Goal: Transaction & Acquisition: Purchase product/service

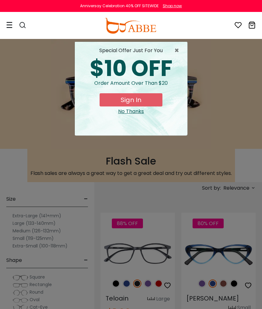
click at [138, 113] on div "No Thanks" at bounding box center [131, 112] width 102 height 8
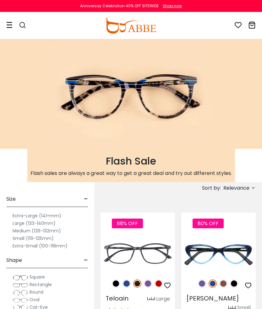
click at [241, 189] on span "Relevance" at bounding box center [236, 187] width 26 height 11
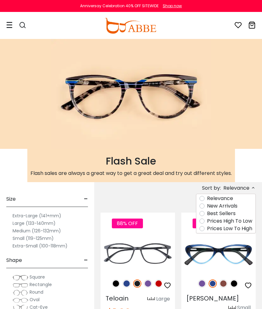
click at [244, 228] on label "Prices Low To High" at bounding box center [229, 229] width 45 height 8
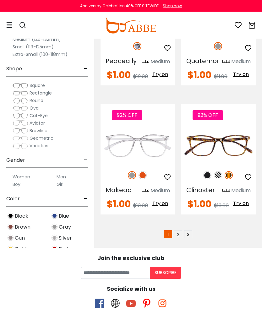
scroll to position [1938, 0]
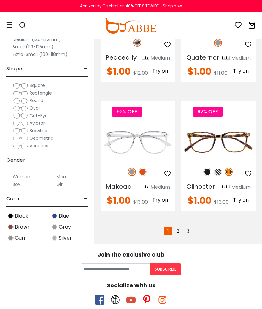
click at [180, 235] on link "2" at bounding box center [178, 231] width 8 height 8
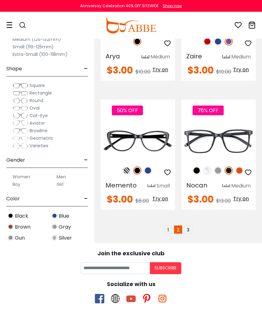
scroll to position [1960, 0]
click at [191, 233] on link "3" at bounding box center [188, 229] width 8 height 8
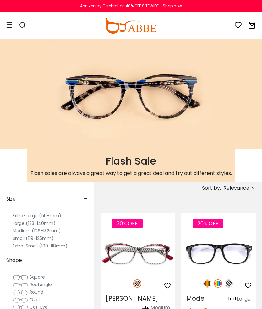
click at [13, 23] on div at bounding box center [19, 26] width 26 height 26
click at [13, 26] on div at bounding box center [19, 26] width 26 height 26
click at [12, 25] on icon at bounding box center [9, 25] width 6 height 7
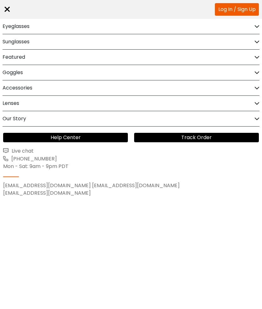
click at [32, 26] on div "Eyeglasses" at bounding box center [131, 26] width 257 height 15
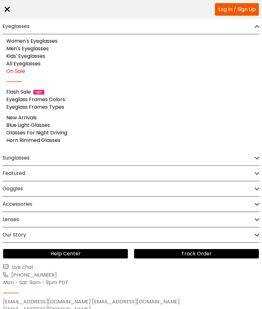
click at [55, 41] on link "Women's Eyeglasses" at bounding box center [31, 40] width 51 height 7
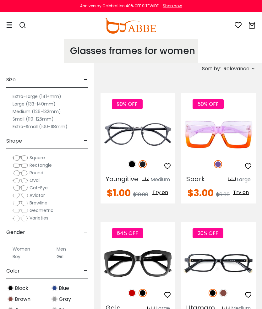
click at [244, 71] on span "Relevance" at bounding box center [236, 68] width 26 height 11
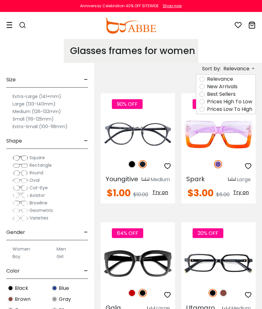
click at [239, 110] on label "Prices Low To High" at bounding box center [229, 109] width 45 height 8
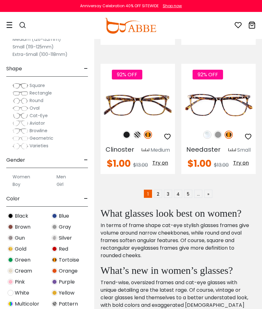
scroll to position [1856, 0]
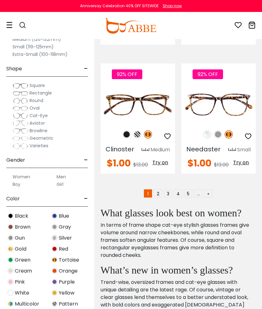
click at [161, 197] on link "2" at bounding box center [158, 193] width 8 height 8
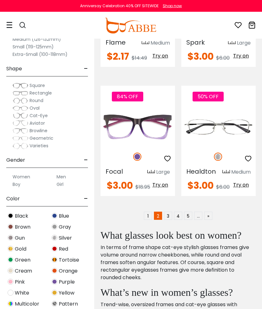
scroll to position [1857, 0]
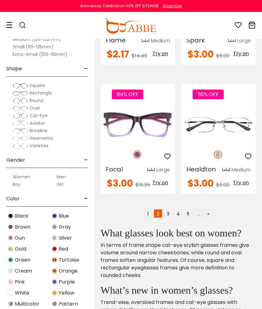
click at [170, 217] on link "3" at bounding box center [168, 213] width 8 height 8
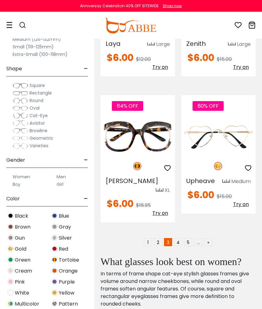
scroll to position [1895, 0]
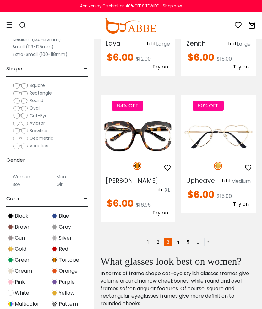
click at [181, 242] on link "4" at bounding box center [178, 242] width 8 height 8
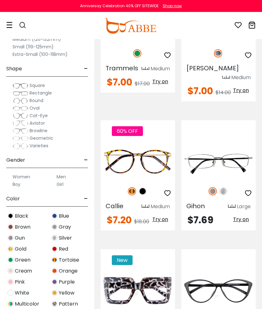
scroll to position [1350, 0]
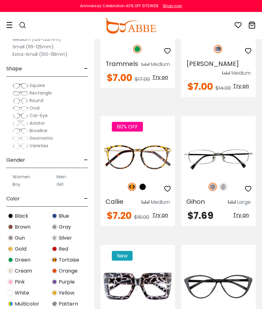
click at [227, 183] on img at bounding box center [223, 187] width 8 height 8
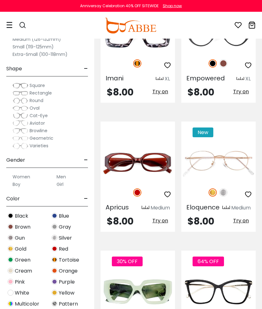
scroll to position [1602, 0]
click at [226, 188] on img at bounding box center [223, 192] width 8 height 8
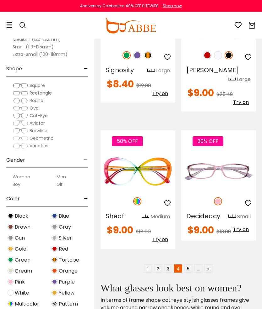
scroll to position [1869, 0]
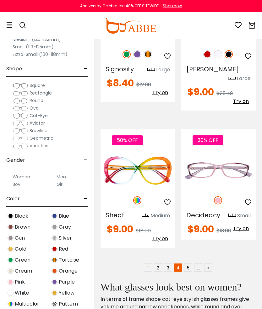
click at [190, 263] on link "5" at bounding box center [188, 267] width 8 height 8
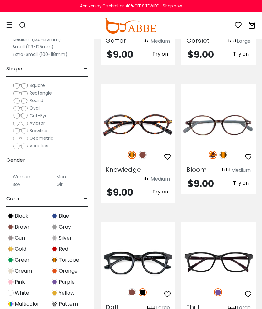
scroll to position [552, 0]
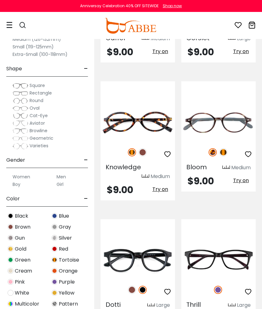
click at [225, 151] on img at bounding box center [223, 152] width 8 height 8
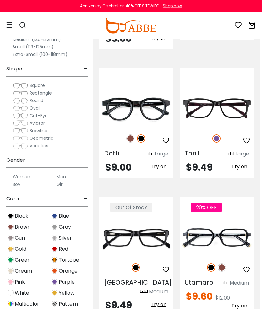
scroll to position [703, 2]
click at [134, 136] on img at bounding box center [130, 138] width 8 height 8
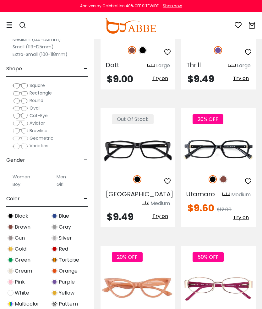
scroll to position [791, 0]
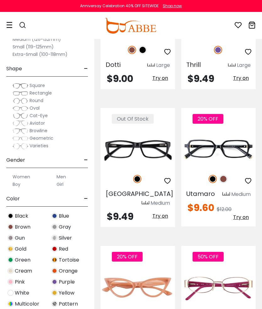
click at [226, 179] on img at bounding box center [223, 179] width 8 height 8
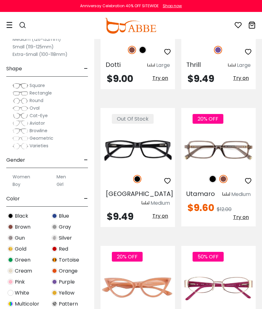
click at [0, 0] on img at bounding box center [0, 0] width 0 height 0
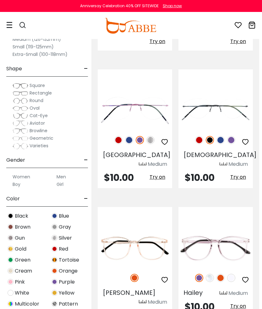
scroll to position [1513, 3]
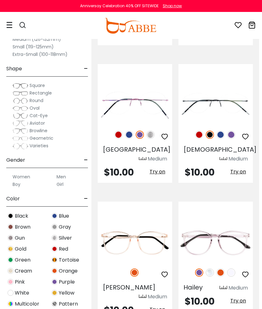
click at [153, 133] on img at bounding box center [150, 135] width 8 height 8
click at [132, 131] on img at bounding box center [129, 135] width 8 height 8
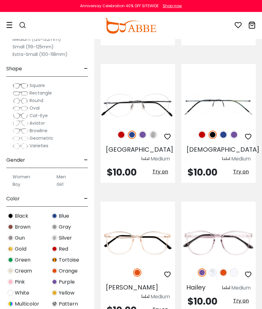
click at [236, 132] on img at bounding box center [234, 135] width 8 height 8
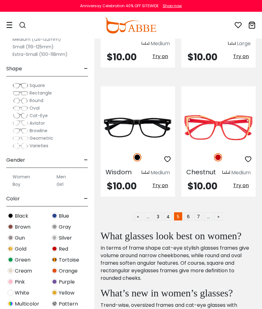
scroll to position [1904, 0]
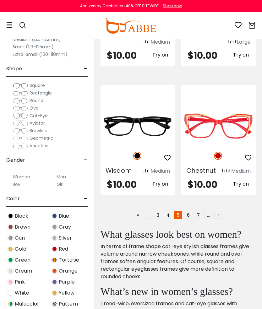
click at [189, 211] on link "6" at bounding box center [188, 215] width 8 height 8
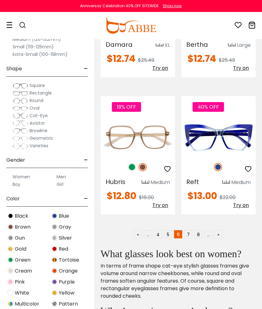
scroll to position [1893, 0]
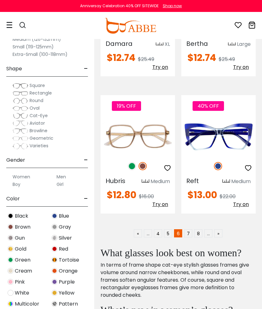
click at [190, 229] on link "7" at bounding box center [188, 233] width 8 height 8
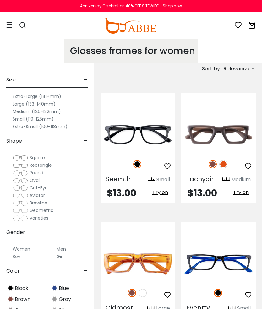
click at [227, 166] on img at bounding box center [223, 164] width 8 height 8
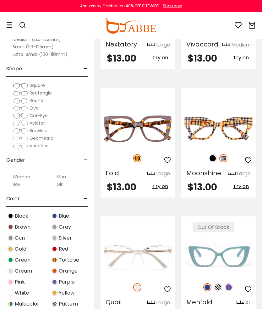
scroll to position [392, 0]
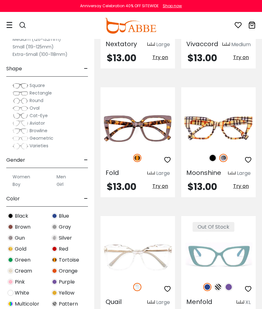
click at [213, 159] on img at bounding box center [212, 158] width 8 height 8
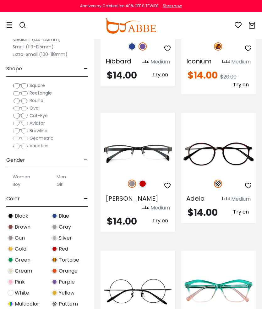
scroll to position [1293, 0]
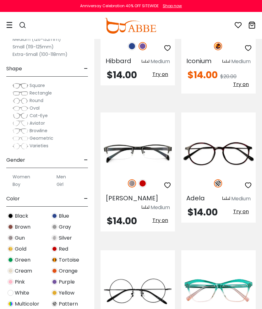
click at [145, 181] on img at bounding box center [142, 183] width 8 height 8
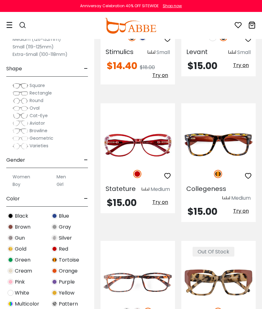
scroll to position [1706, 0]
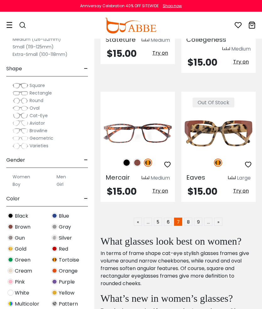
click at [191, 218] on link "8" at bounding box center [188, 222] width 8 height 8
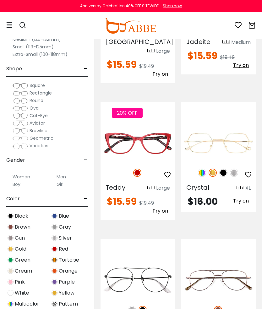
scroll to position [695, 0]
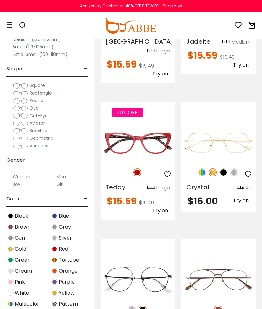
click at [237, 168] on img at bounding box center [234, 172] width 8 height 8
click at [225, 168] on img at bounding box center [223, 172] width 8 height 8
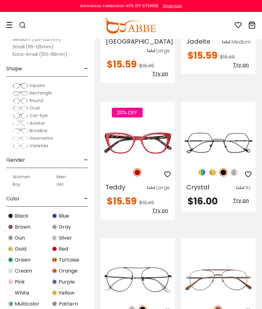
click at [202, 168] on img at bounding box center [202, 172] width 8 height 8
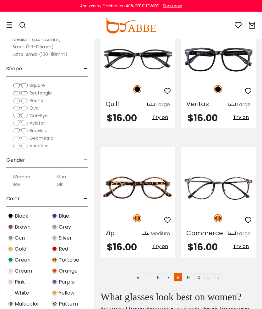
scroll to position [1843, 0]
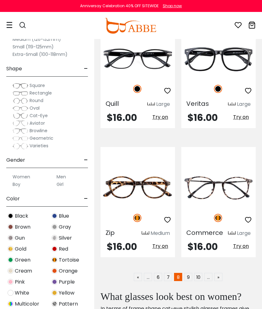
click at [192, 273] on link "9" at bounding box center [188, 277] width 8 height 8
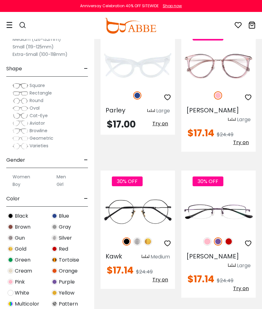
scroll to position [472, 0]
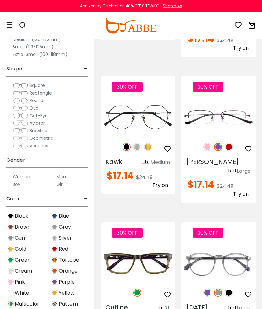
click at [231, 143] on img at bounding box center [228, 147] width 8 height 8
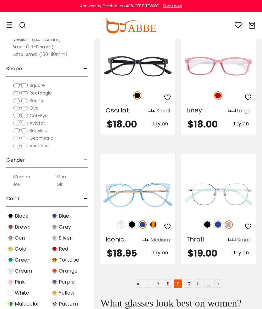
scroll to position [1852, 0]
click at [191, 279] on link "10" at bounding box center [188, 283] width 8 height 8
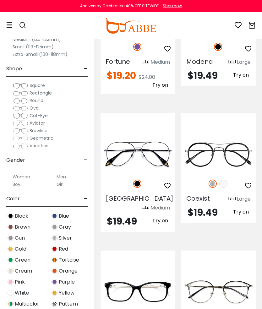
scroll to position [120, 0]
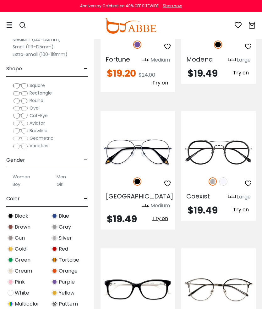
click at [226, 184] on img at bounding box center [223, 181] width 8 height 8
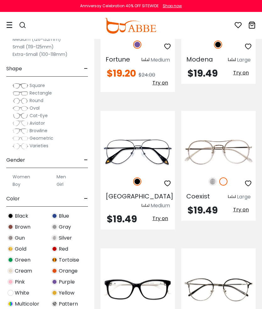
click at [213, 184] on img at bounding box center [212, 181] width 8 height 8
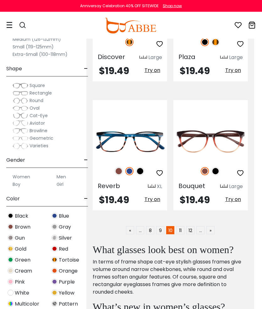
scroll to position [1891, 8]
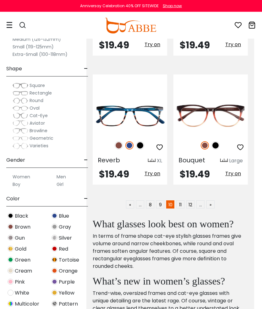
click at [183, 200] on link "11" at bounding box center [180, 204] width 8 height 8
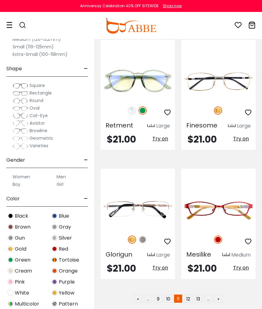
scroll to position [1814, 0]
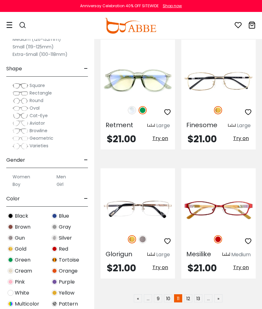
click at [191, 294] on link "12" at bounding box center [188, 298] width 8 height 8
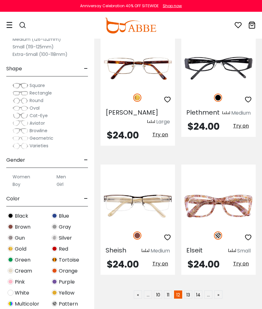
scroll to position [1774, 0]
click at [191, 290] on link "13" at bounding box center [188, 294] width 8 height 8
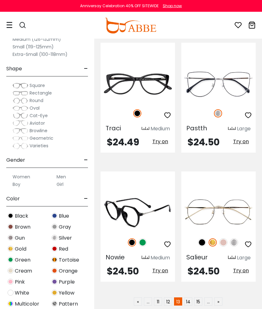
scroll to position [1802, 0]
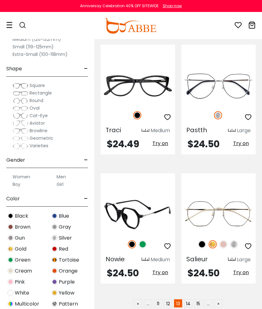
click at [191, 299] on link "14" at bounding box center [188, 303] width 8 height 8
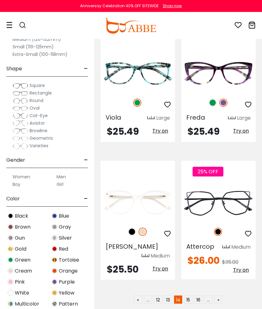
scroll to position [1789, 0]
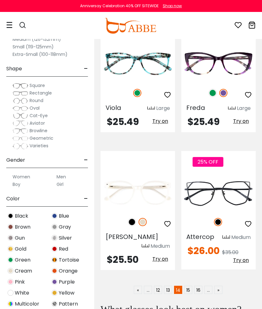
click at [192, 286] on link "15" at bounding box center [188, 290] width 8 height 8
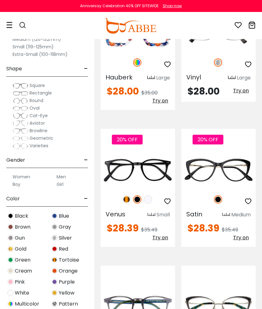
scroll to position [1670, 0]
